Goal: Task Accomplishment & Management: Complete application form

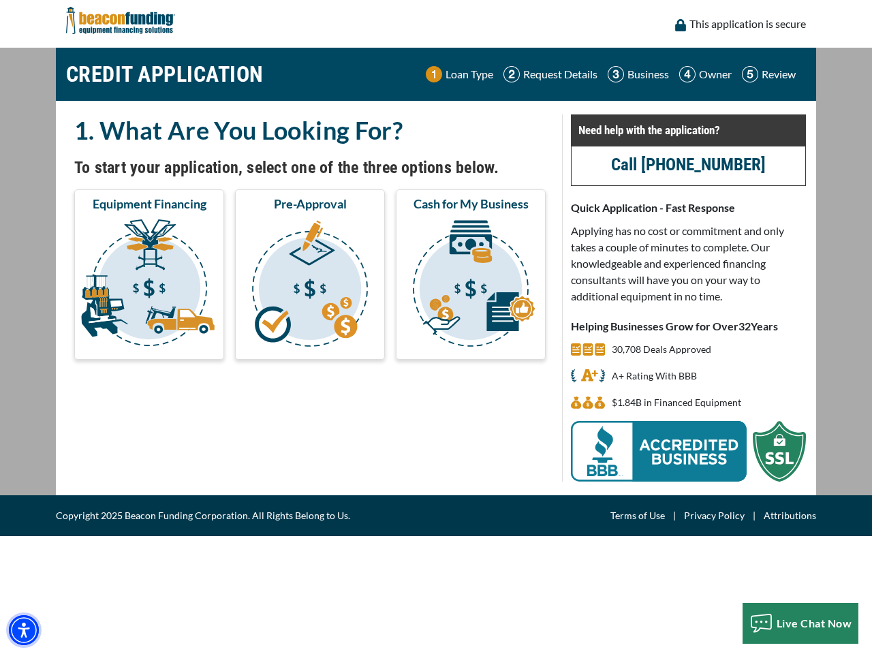
click at [24, 630] on img "Accessibility Menu" at bounding box center [24, 630] width 30 height 30
click at [149, 286] on body "Skip to main content Enable accessibility for low vision Open the accessibility…" at bounding box center [436, 327] width 872 height 654
click at [310, 286] on body "Skip to main content Enable accessibility for low vision Open the accessibility…" at bounding box center [436, 327] width 872 height 654
click at [471, 286] on body "Skip to main content Enable accessibility for low vision Open the accessibility…" at bounding box center [436, 327] width 872 height 654
click at [801, 624] on body "Skip to main content Enable accessibility for low vision Open the accessibility…" at bounding box center [436, 327] width 872 height 654
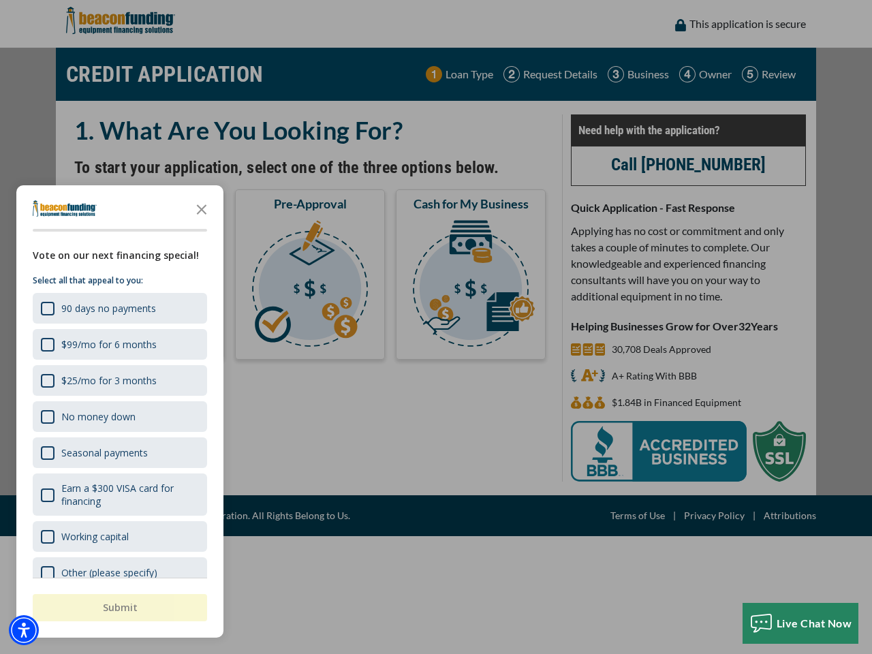
click at [436, 327] on div "button" at bounding box center [436, 327] width 872 height 654
click at [24, 630] on img "Accessibility Menu" at bounding box center [24, 630] width 30 height 30
click at [436, 327] on body "Skip to main content Enable accessibility for low vision Open the accessibility…" at bounding box center [436, 327] width 872 height 654
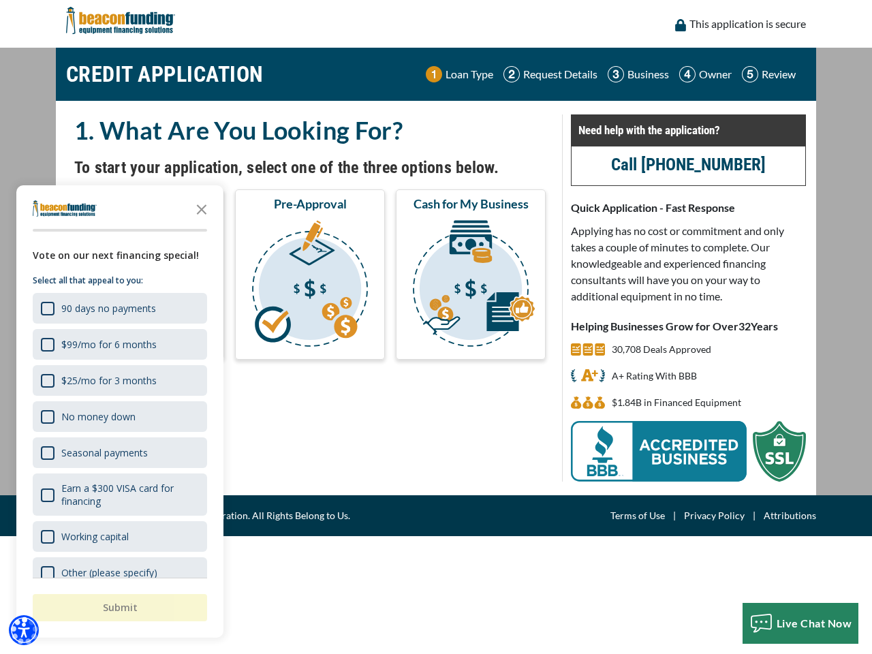
click at [202, 209] on body "Skip to main content Enable accessibility for low vision Open the accessibility…" at bounding box center [436, 327] width 872 height 654
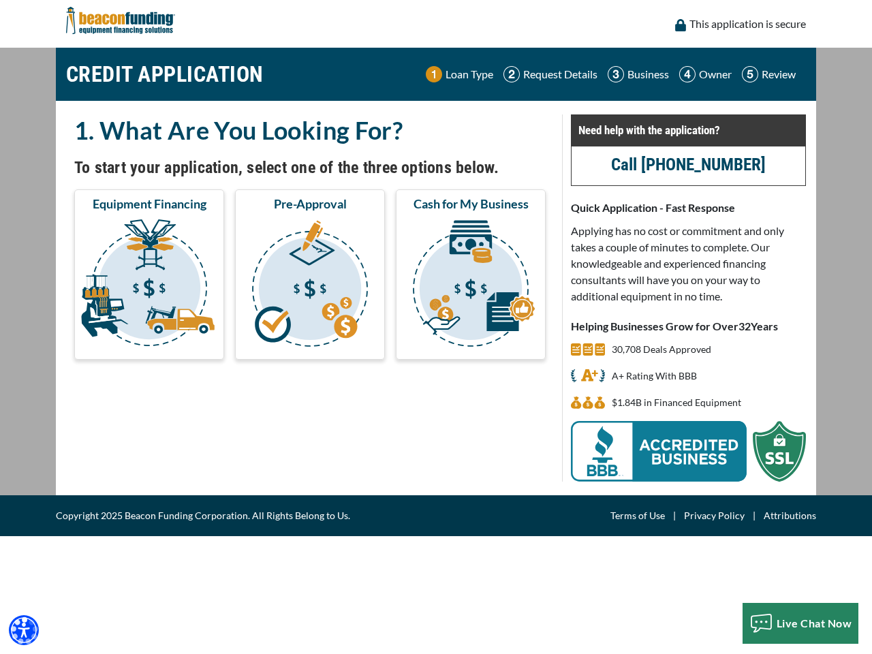
click at [119, 308] on body "Skip to main content Enable accessibility for low vision Open the accessibility…" at bounding box center [436, 327] width 872 height 654
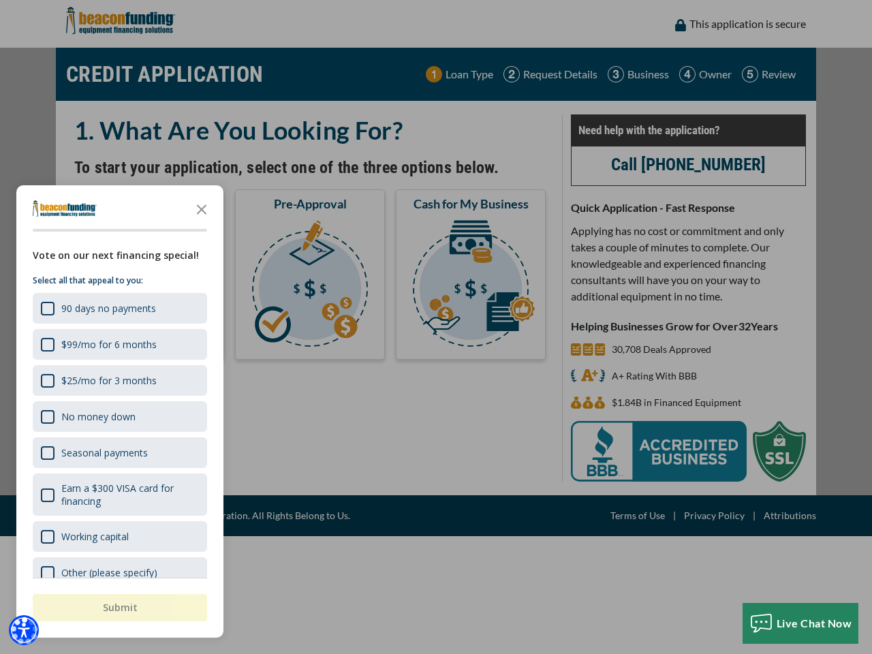
click at [119, 344] on body "Skip to main content Enable accessibility for low vision Open the accessibility…" at bounding box center [436, 327] width 872 height 654
click at [119, 380] on body "Skip to main content Enable accessibility for low vision Open the accessibility…" at bounding box center [436, 327] width 872 height 654
click at [119, 416] on body "Skip to main content Enable accessibility for low vision Open the accessibility…" at bounding box center [436, 327] width 872 height 654
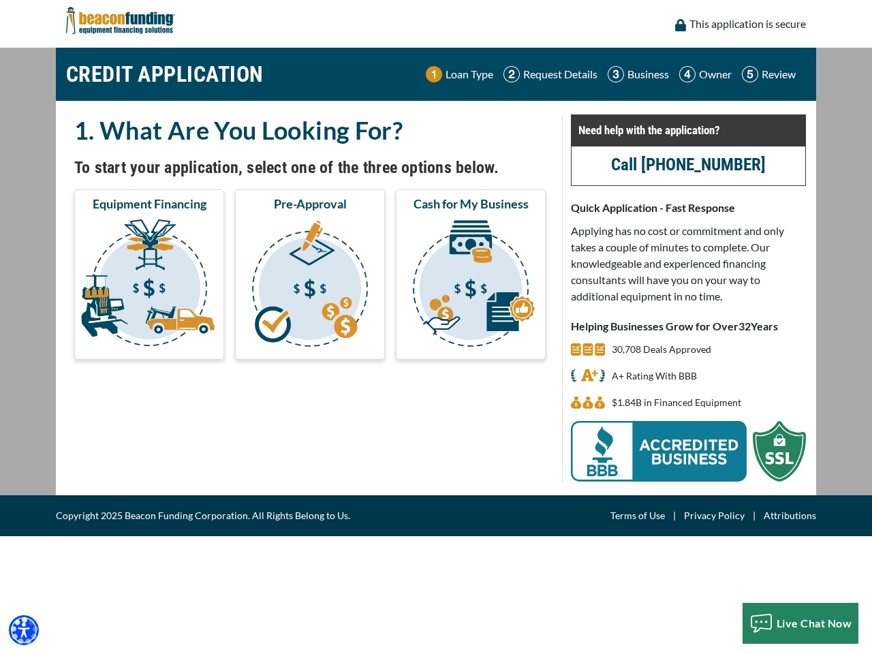
click at [119, 453] on body "Skip to main content Enable accessibility for low vision Open the accessibility…" at bounding box center [436, 327] width 872 height 654
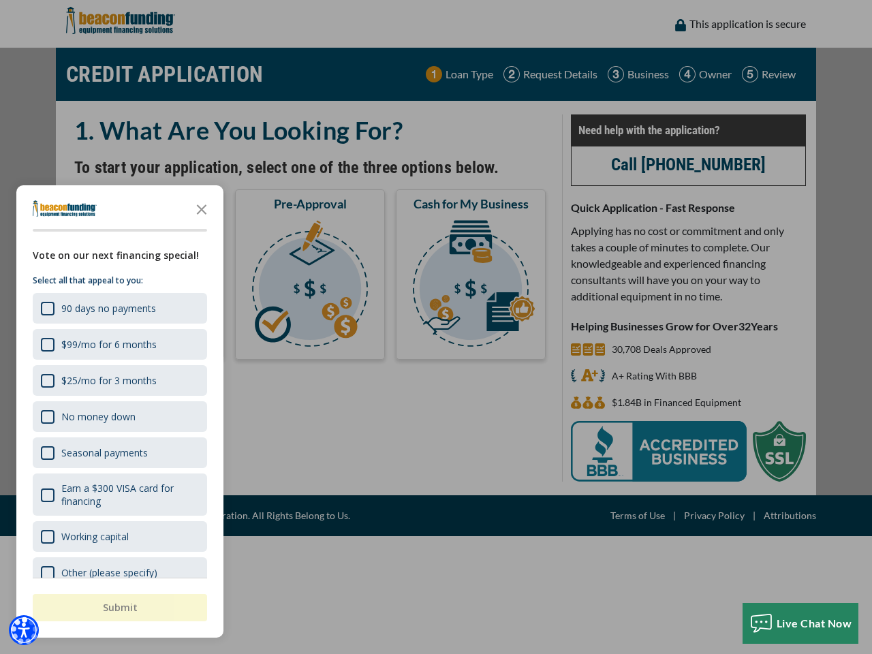
click at [119, 495] on body "Skip to main content Enable accessibility for low vision Open the accessibility…" at bounding box center [436, 327] width 872 height 654
